Goal: Transaction & Acquisition: Purchase product/service

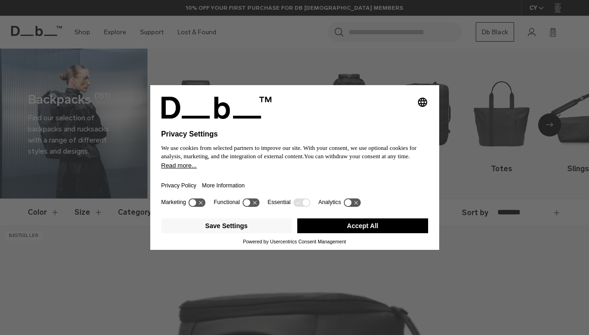
click at [339, 228] on button "Accept All" at bounding box center [362, 225] width 131 height 15
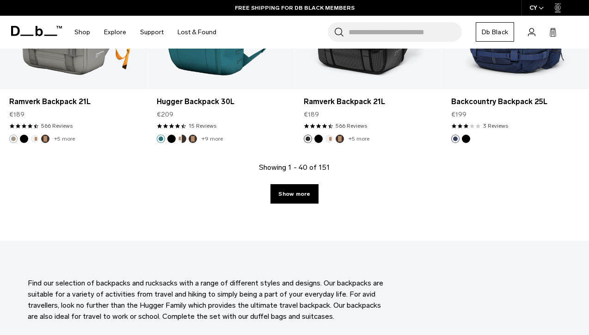
scroll to position [2421, 0]
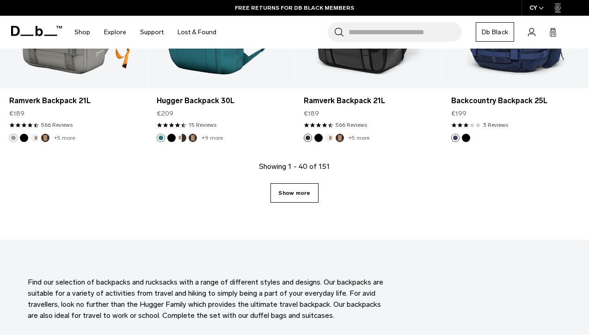
click at [298, 183] on link "Show more" at bounding box center [294, 192] width 48 height 19
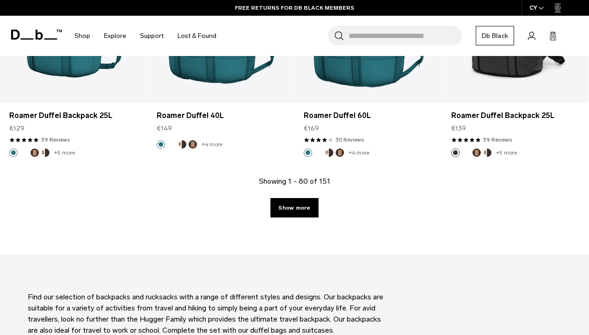
scroll to position [4767, 0]
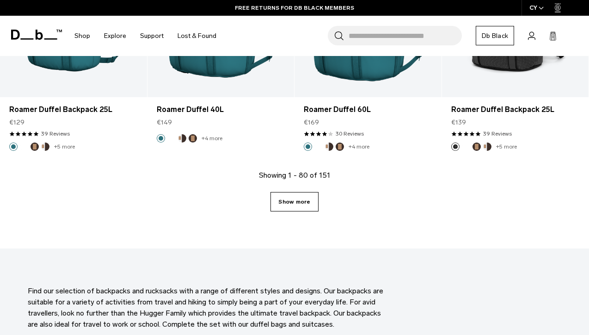
click at [298, 197] on link "Show more" at bounding box center [294, 201] width 48 height 19
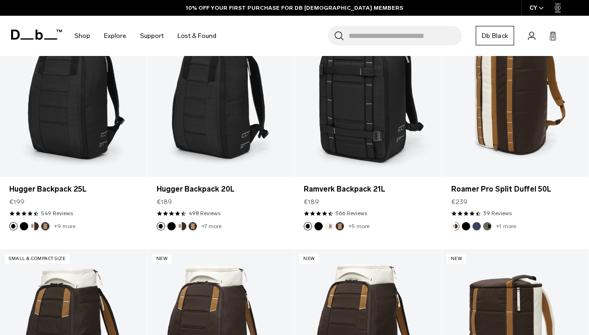
scroll to position [6359, 0]
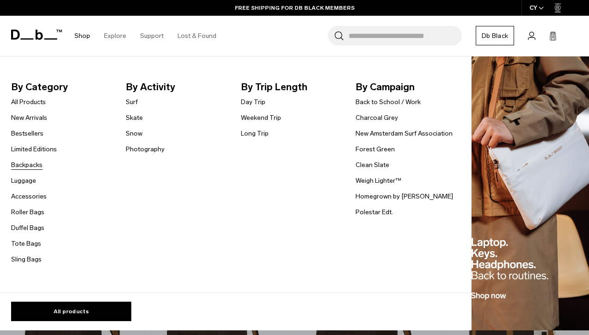
click at [31, 165] on link "Backpacks" at bounding box center [26, 165] width 31 height 10
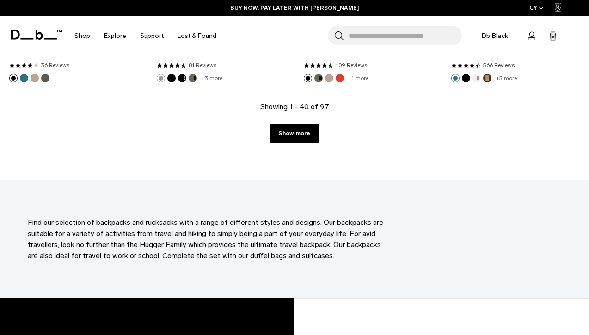
scroll to position [2543, 0]
